Goal: Information Seeking & Learning: Learn about a topic

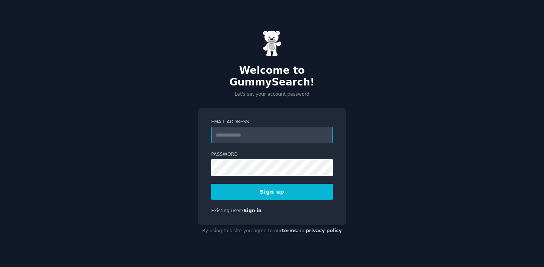
click at [282, 132] on input "Email Address" at bounding box center [272, 135] width 122 height 17
type input "**********"
click at [275, 193] on button "Sign up" at bounding box center [272, 192] width 122 height 16
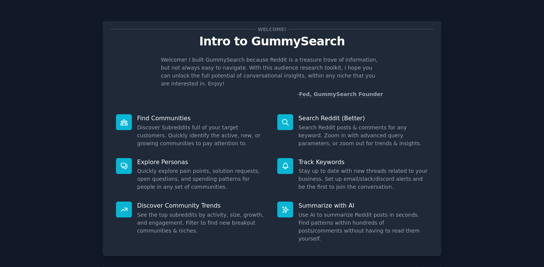
scroll to position [29, 0]
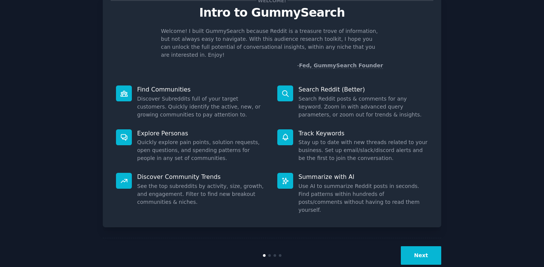
click at [424, 246] on button "Next" at bounding box center [421, 255] width 40 height 19
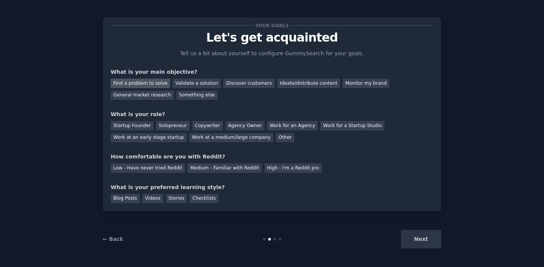
click at [154, 84] on div "Find a problem to solve" at bounding box center [140, 83] width 59 height 9
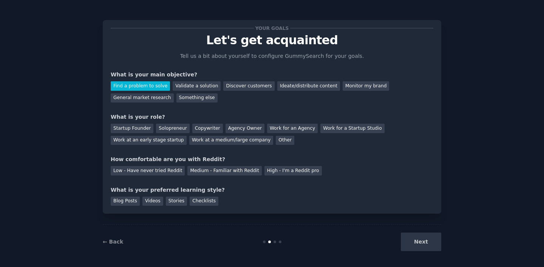
scroll to position [0, 0]
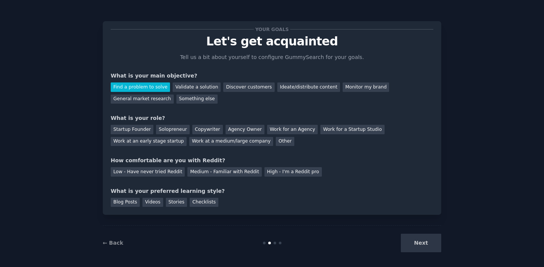
click at [156, 86] on div "Find a problem to solve" at bounding box center [140, 86] width 59 height 9
click at [157, 97] on div "General market research" at bounding box center [142, 99] width 63 height 9
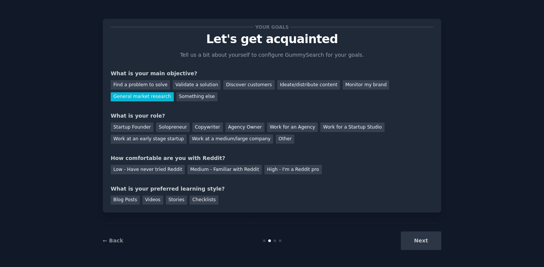
scroll to position [4, 0]
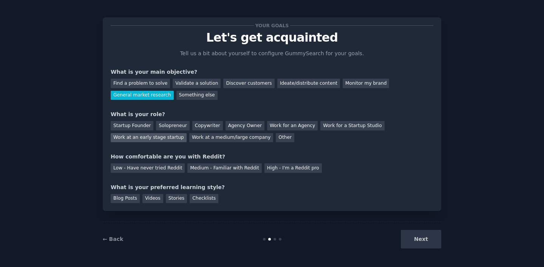
click at [160, 141] on div "Work at an early stage startup" at bounding box center [149, 137] width 76 height 9
click at [210, 172] on div "Medium - Familiar with Reddit" at bounding box center [224, 167] width 74 height 9
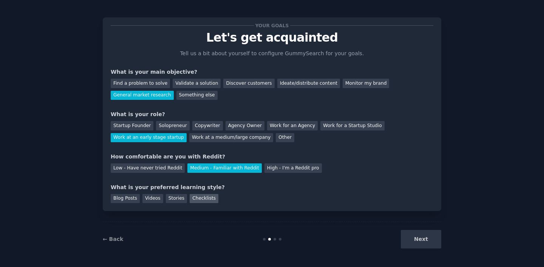
click at [197, 198] on div "Checklists" at bounding box center [204, 198] width 29 height 9
click at [193, 201] on div "Checklists" at bounding box center [204, 198] width 29 height 9
click at [127, 202] on div "Blog Posts" at bounding box center [125, 198] width 29 height 9
click at [414, 245] on button "Next" at bounding box center [421, 239] width 40 height 19
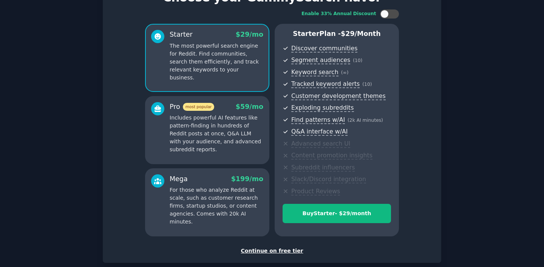
scroll to position [85, 0]
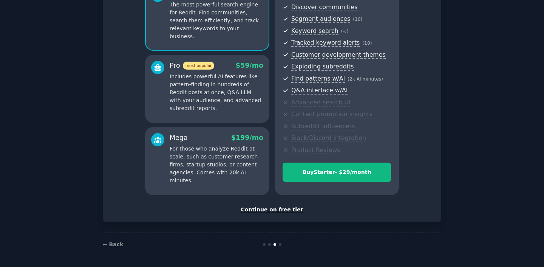
click at [270, 208] on div "Continue on free tier" at bounding box center [272, 210] width 323 height 8
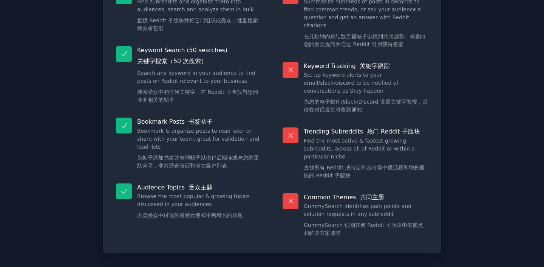
scroll to position [163, 0]
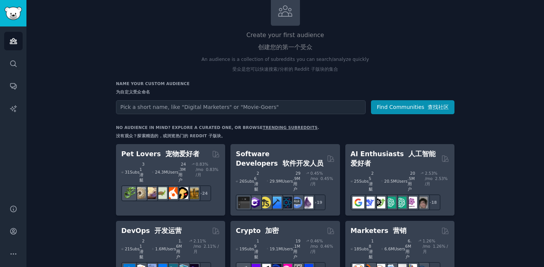
scroll to position [53, 0]
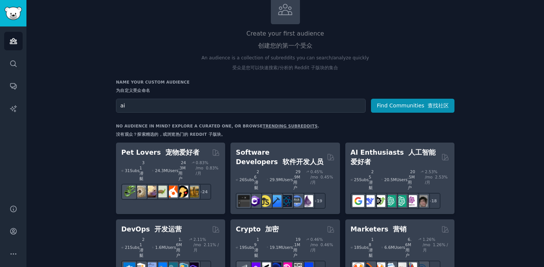
type input "爱"
type input "ai ppt"
click at [441, 104] on font "查找社区" at bounding box center [438, 105] width 21 height 6
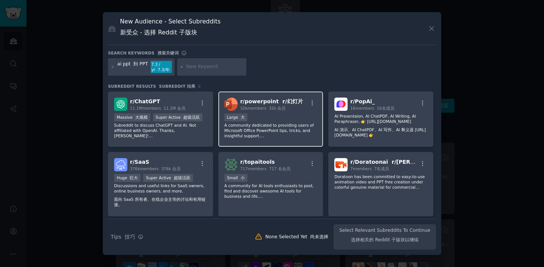
click at [294, 122] on div "Large 大" at bounding box center [271, 117] width 93 height 9
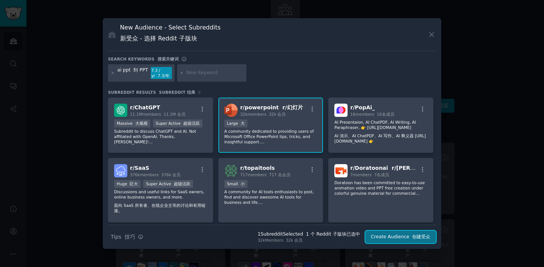
click at [397, 237] on button "Create Audience 创建受众" at bounding box center [401, 237] width 71 height 13
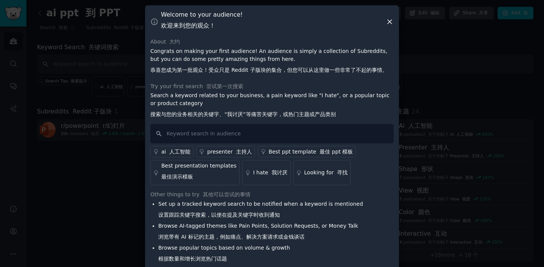
click at [390, 20] on icon at bounding box center [390, 22] width 8 height 8
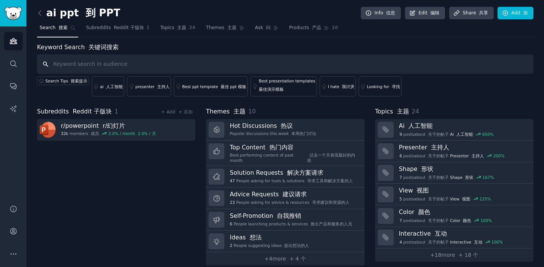
scroll to position [5, 0]
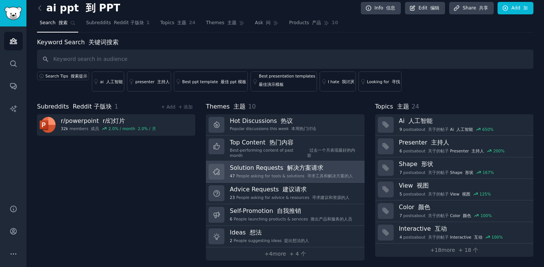
click at [284, 164] on font at bounding box center [286, 167] width 4 height 7
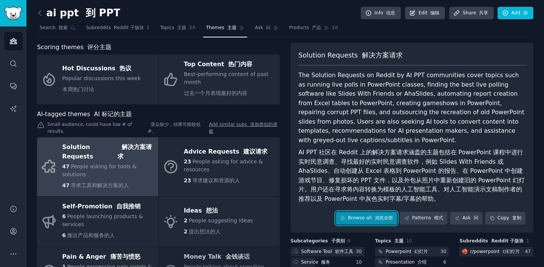
click at [374, 221] on font "浏览全部" at bounding box center [382, 218] width 21 height 7
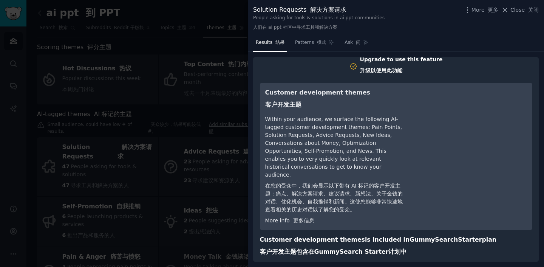
scroll to position [59, 0]
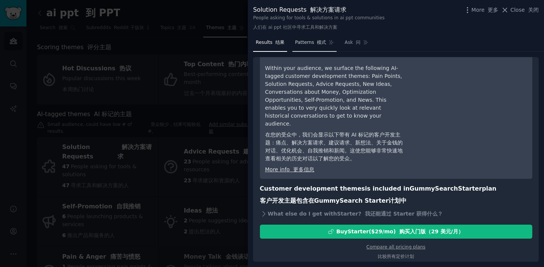
click at [305, 45] on span "Patterns 模式" at bounding box center [310, 42] width 31 height 7
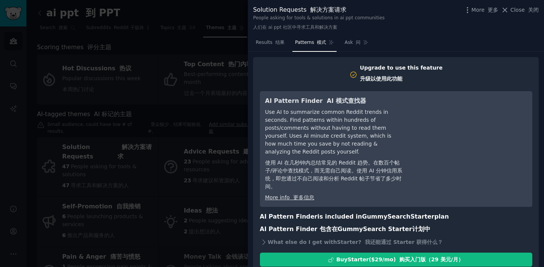
scroll to position [36, 0]
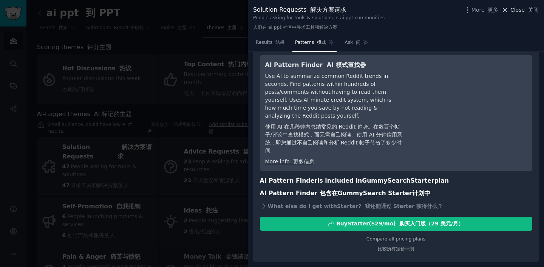
click at [529, 9] on font "关闭" at bounding box center [533, 10] width 11 height 6
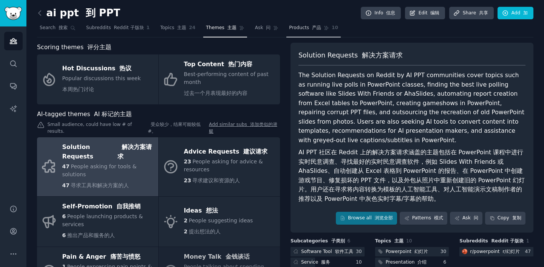
click at [307, 31] on link "Products 产品 10" at bounding box center [314, 29] width 54 height 15
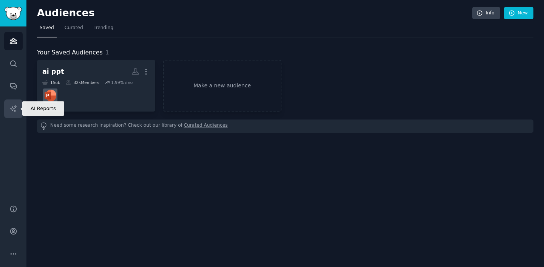
click at [10, 112] on icon "Sidebar" at bounding box center [13, 109] width 8 height 8
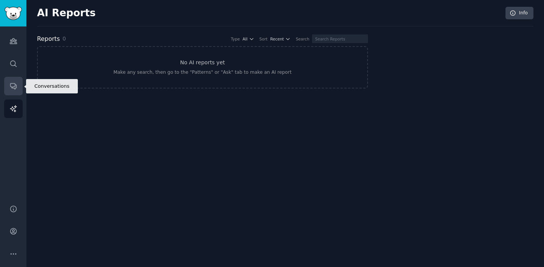
click at [15, 93] on link "Conversations" at bounding box center [13, 86] width 19 height 19
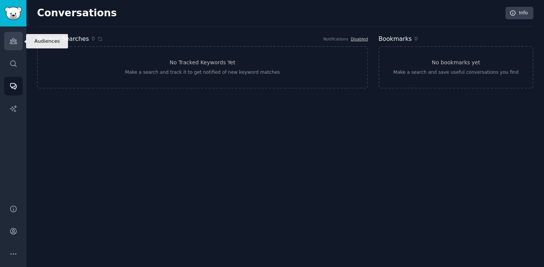
click at [18, 44] on link "Audiences" at bounding box center [13, 41] width 19 height 19
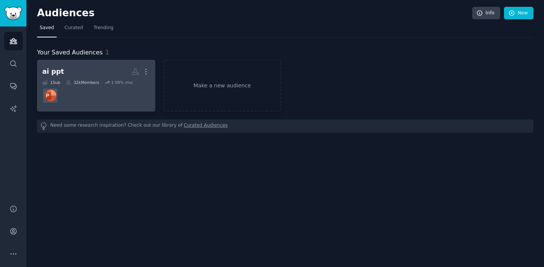
click at [119, 94] on dd at bounding box center [96, 95] width 108 height 21
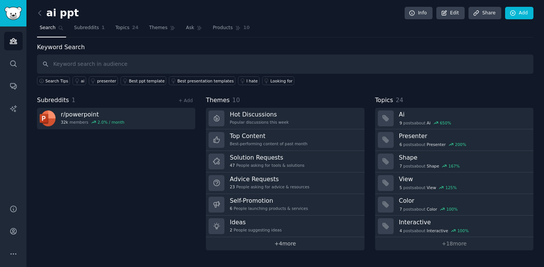
click at [287, 243] on link "+ 4 more" at bounding box center [285, 243] width 158 height 13
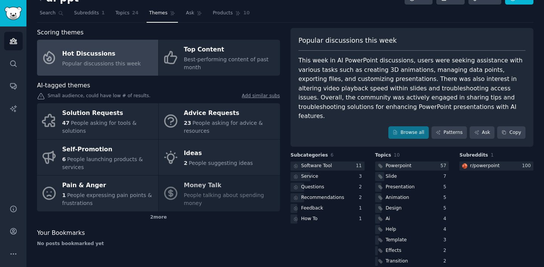
scroll to position [16, 0]
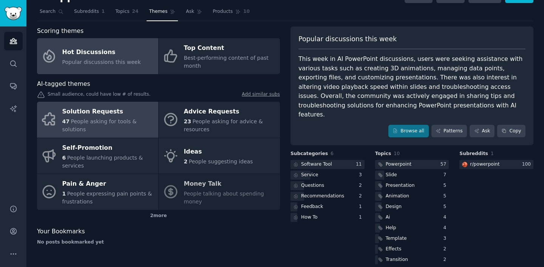
click at [128, 123] on span "People asking for tools & solutions" at bounding box center [99, 125] width 74 height 14
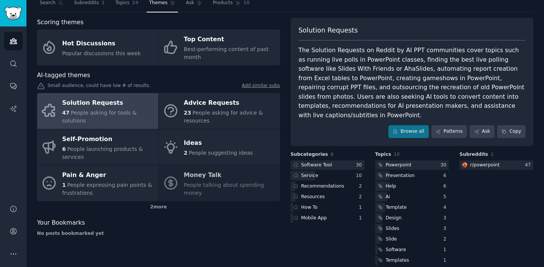
scroll to position [25, 0]
click at [400, 161] on div "Powerpoint" at bounding box center [399, 164] width 26 height 7
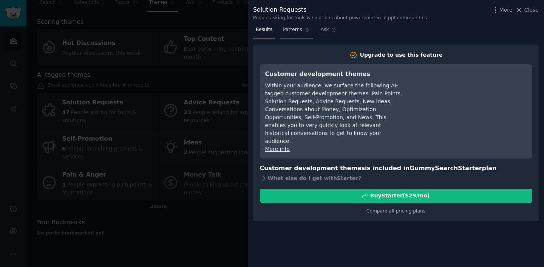
click at [298, 33] on link "Patterns" at bounding box center [296, 31] width 32 height 15
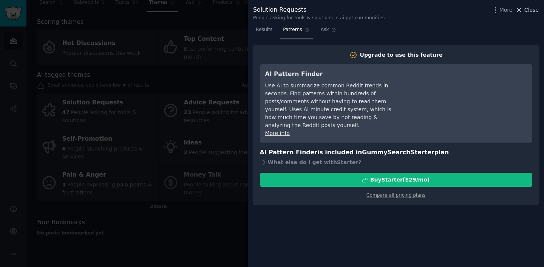
click at [527, 9] on span "Close" at bounding box center [532, 10] width 14 height 8
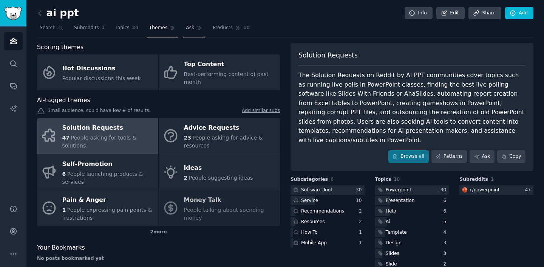
click at [201, 31] on link "Ask" at bounding box center [194, 29] width 22 height 15
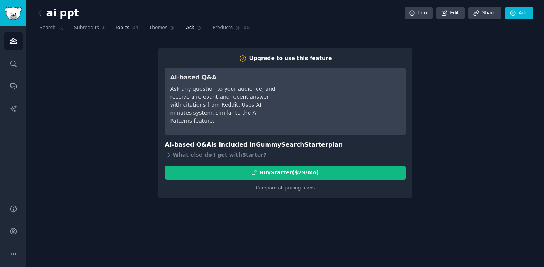
click at [122, 33] on link "Topics 24" at bounding box center [127, 29] width 28 height 15
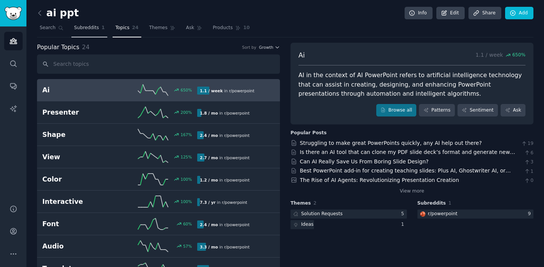
click at [90, 26] on span "Subreddits" at bounding box center [86, 28] width 25 height 7
